Goal: Task Accomplishment & Management: Use online tool/utility

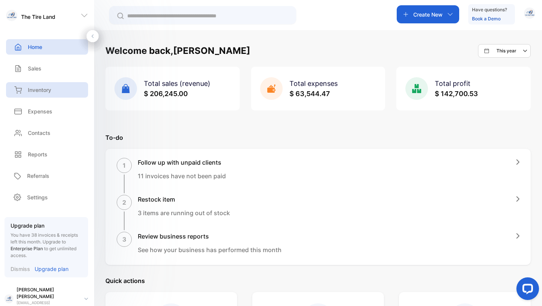
click at [45, 89] on p "Inventory" at bounding box center [39, 90] width 23 height 8
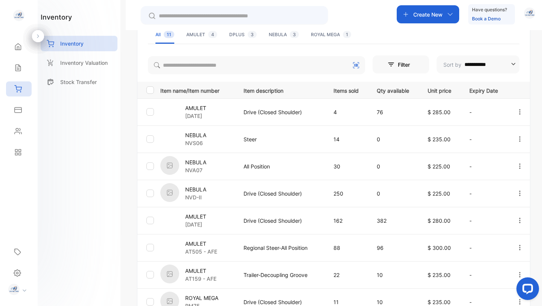
scroll to position [119, 0]
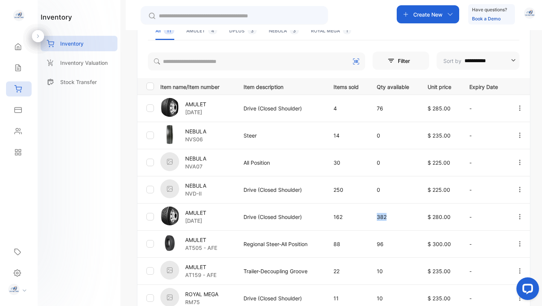
drag, startPoint x: 375, startPoint y: 218, endPoint x: 394, endPoint y: 218, distance: 19.6
click at [394, 218] on td "382" at bounding box center [393, 216] width 51 height 27
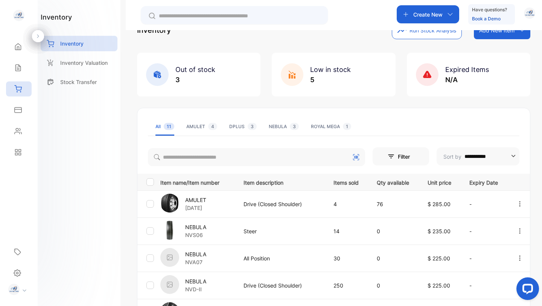
scroll to position [21, 0]
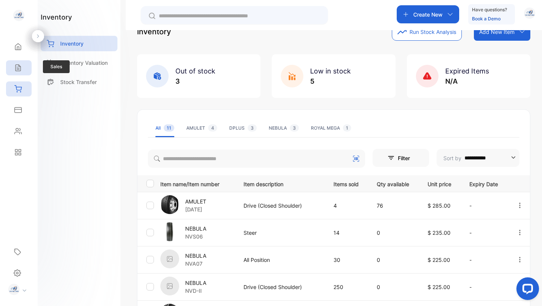
click at [19, 66] on icon at bounding box center [17, 68] width 5 height 6
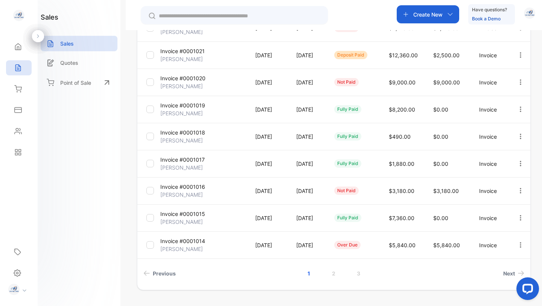
scroll to position [169, 0]
click at [510, 272] on span "Next" at bounding box center [509, 272] width 12 height 8
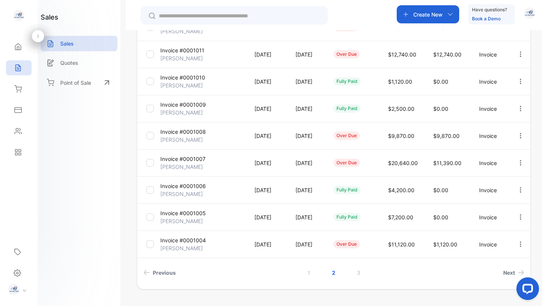
click at [183, 51] on p "Invoice #0001011" at bounding box center [182, 50] width 44 height 8
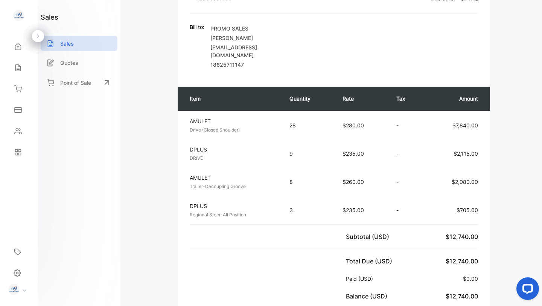
scroll to position [91, 0]
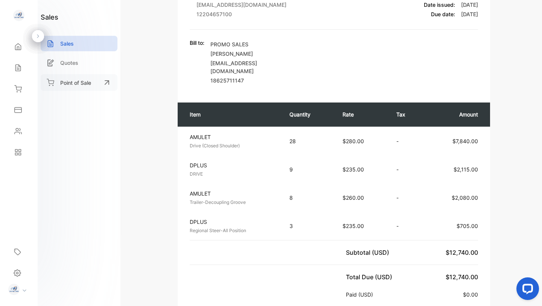
click at [82, 84] on p "Point of Sale" at bounding box center [75, 83] width 31 height 8
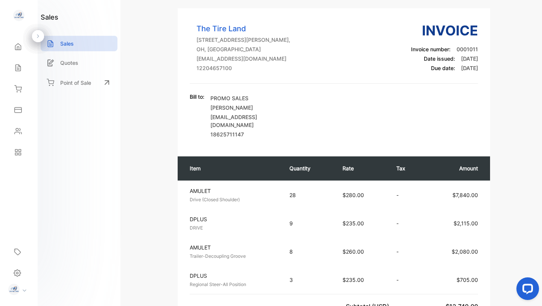
scroll to position [0, 0]
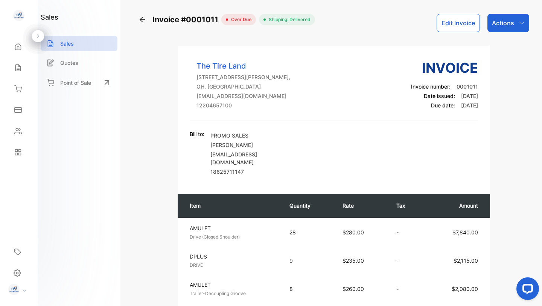
click at [446, 25] on button "Edit Invoice" at bounding box center [458, 23] width 43 height 18
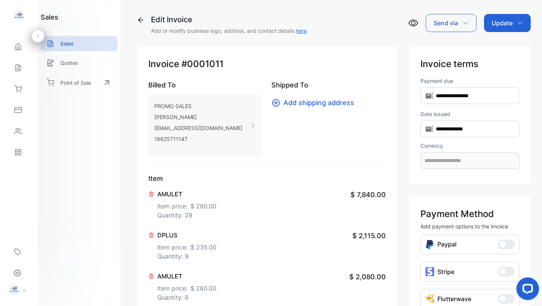
type input "**********"
click at [202, 203] on span "$ 280.00" at bounding box center [203, 205] width 26 height 9
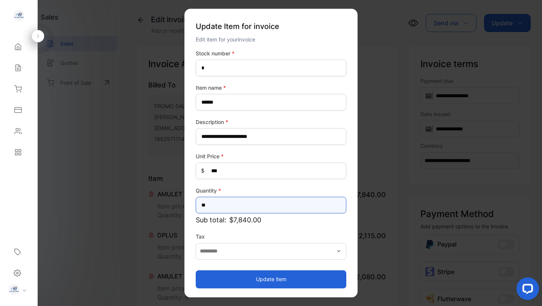
drag, startPoint x: 212, startPoint y: 206, endPoint x: 182, endPoint y: 206, distance: 30.1
type input "**"
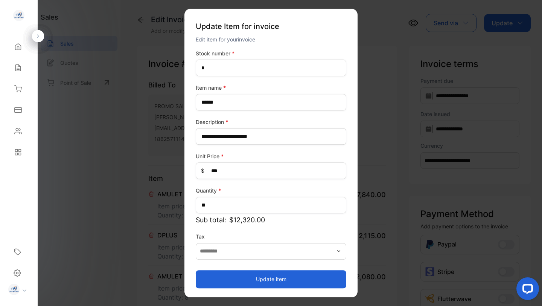
click at [251, 278] on button "Update item" at bounding box center [271, 279] width 151 height 18
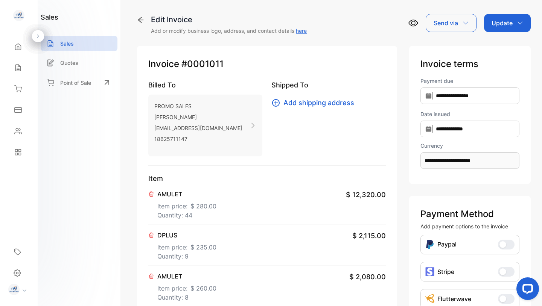
click at [504, 23] on p "Update" at bounding box center [502, 22] width 21 height 9
click at [501, 45] on div "Invoice" at bounding box center [508, 47] width 43 height 15
